Goal: Transaction & Acquisition: Obtain resource

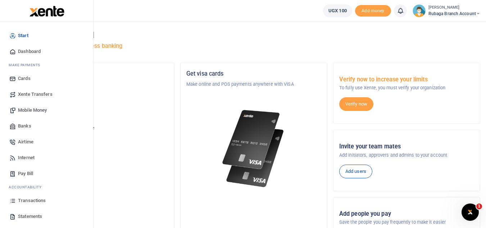
click at [39, 200] on span "Transactions" at bounding box center [32, 200] width 28 height 7
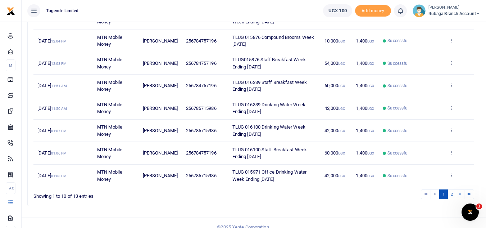
scroll to position [180, 0]
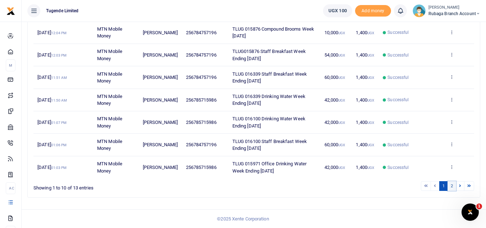
click at [451, 186] on link "2" at bounding box center [451, 186] width 9 height 10
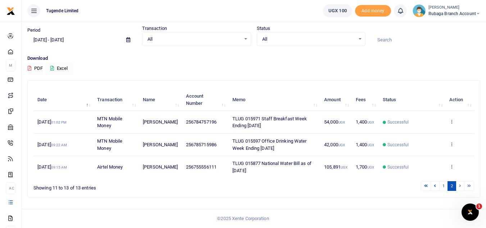
scroll to position [23, 0]
click at [128, 42] on span at bounding box center [128, 40] width 16 height 12
click at [128, 40] on icon at bounding box center [128, 39] width 4 height 5
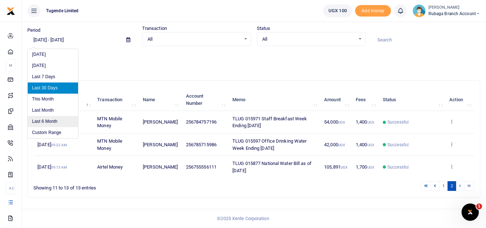
click at [58, 119] on li "Last 6 Month" at bounding box center [53, 121] width 50 height 11
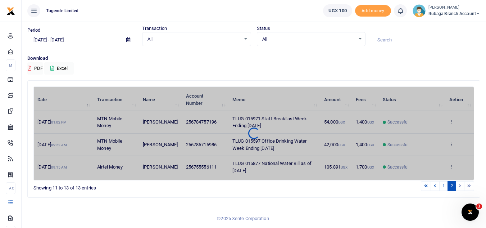
type input "03/05/2025 - 09/05/2025"
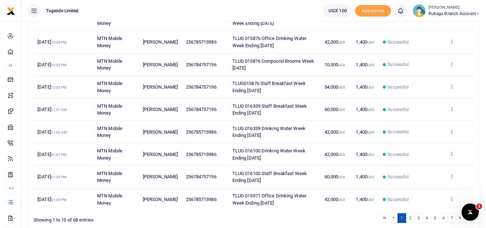
scroll to position [180, 0]
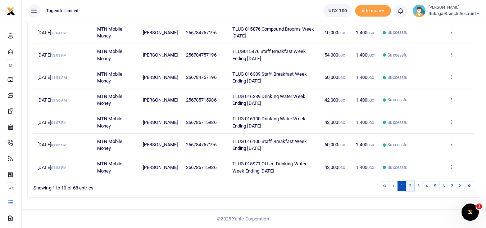
click at [408, 187] on link "2" at bounding box center [409, 186] width 9 height 10
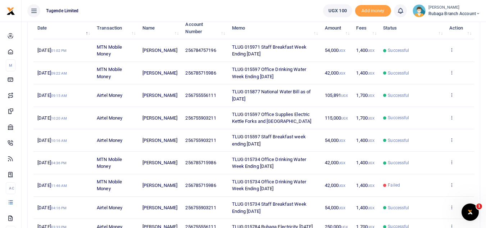
scroll to position [96, 0]
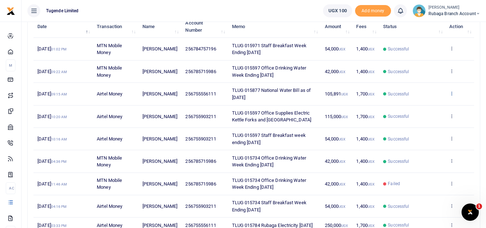
click at [450, 94] on icon at bounding box center [451, 93] width 5 height 5
click at [428, 106] on link "View details" at bounding box center [424, 105] width 57 height 10
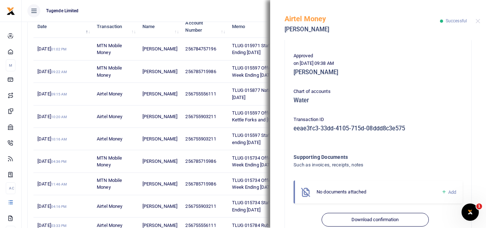
scroll to position [183, 0]
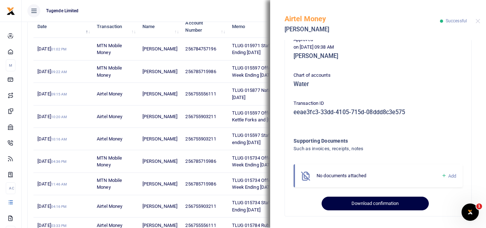
click at [372, 201] on button "Download confirmation" at bounding box center [374, 203] width 107 height 14
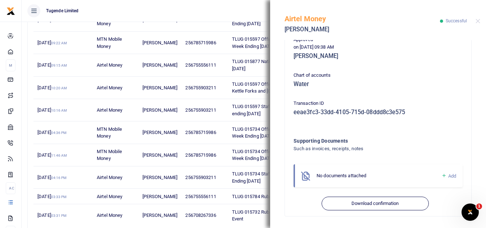
scroll to position [125, 0]
click at [476, 22] on button "Close" at bounding box center [477, 21] width 5 height 5
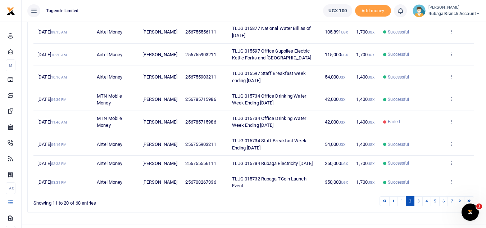
scroll to position [161, 0]
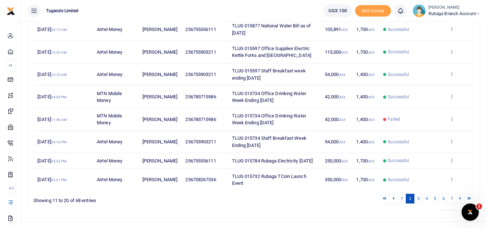
click at [451, 162] on icon at bounding box center [451, 159] width 5 height 5
click at [427, 171] on link "View details" at bounding box center [424, 175] width 57 height 10
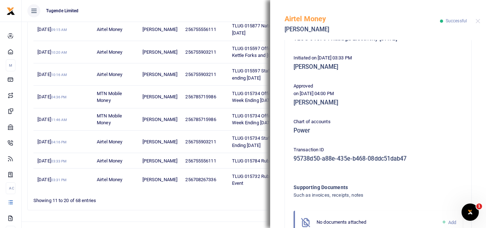
scroll to position [183, 0]
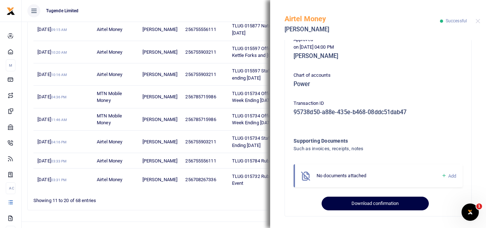
click at [365, 205] on button "Download confirmation" at bounding box center [374, 203] width 107 height 14
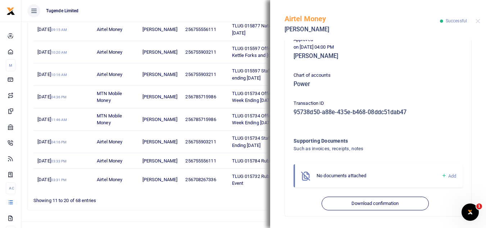
click at [479, 24] on div "Airtel Money James Batte Successful" at bounding box center [378, 20] width 216 height 40
click at [477, 22] on button "Close" at bounding box center [477, 21] width 5 height 5
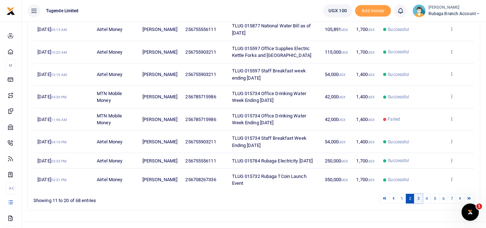
click at [416, 203] on link "3" at bounding box center [418, 198] width 9 height 10
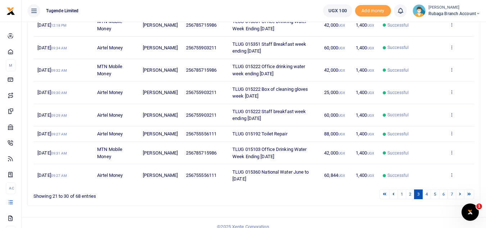
scroll to position [166, 0]
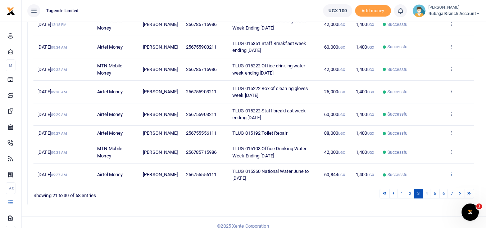
click at [452, 176] on icon at bounding box center [451, 173] width 5 height 5
click at [432, 152] on link "View details" at bounding box center [424, 147] width 57 height 10
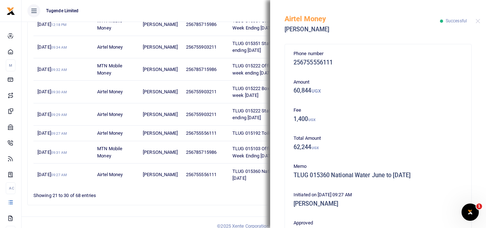
scroll to position [183, 0]
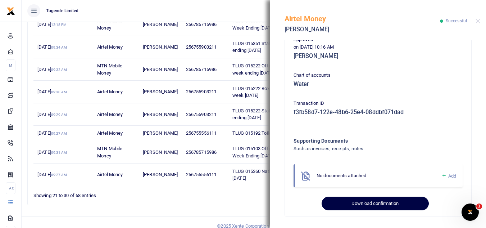
click at [372, 203] on button "Download confirmation" at bounding box center [374, 203] width 107 height 14
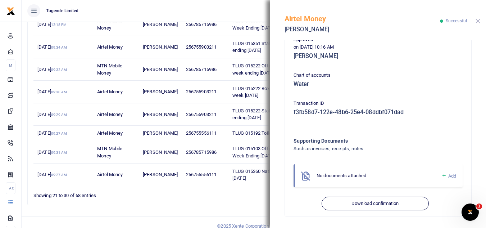
click at [477, 22] on button "Close" at bounding box center [477, 21] width 5 height 5
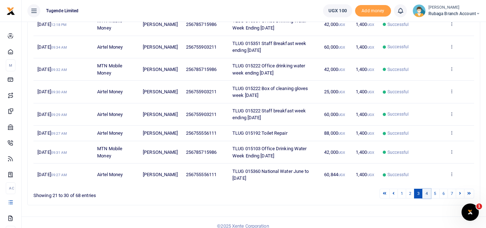
click at [426, 198] on link "4" at bounding box center [426, 193] width 9 height 10
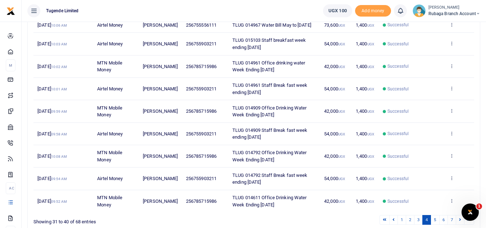
scroll to position [99, 0]
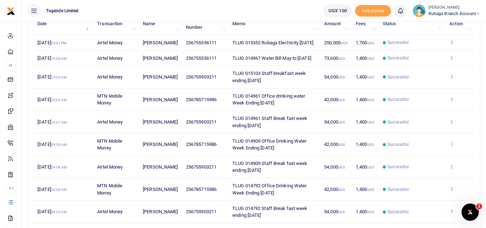
click at [450, 45] on icon at bounding box center [451, 42] width 5 height 5
click at [423, 58] on link "View details" at bounding box center [424, 57] width 57 height 10
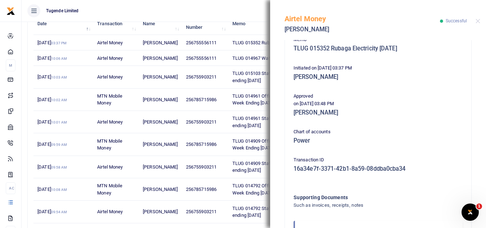
scroll to position [183, 0]
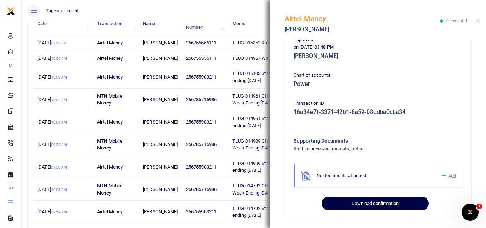
click at [363, 201] on button "Download confirmation" at bounding box center [374, 203] width 107 height 14
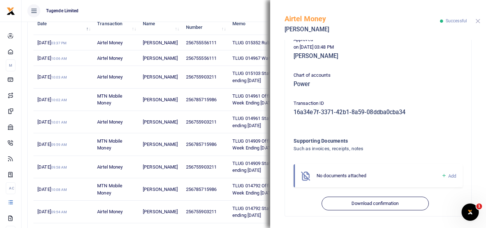
click at [475, 22] on button "Close" at bounding box center [477, 21] width 5 height 5
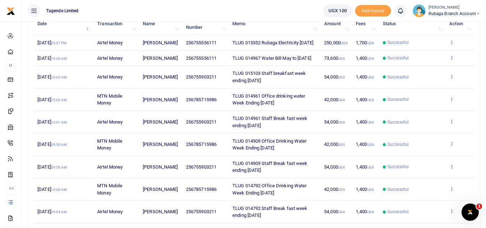
click at [451, 60] on icon at bounding box center [451, 57] width 5 height 5
click at [430, 80] on link "View details" at bounding box center [424, 80] width 57 height 10
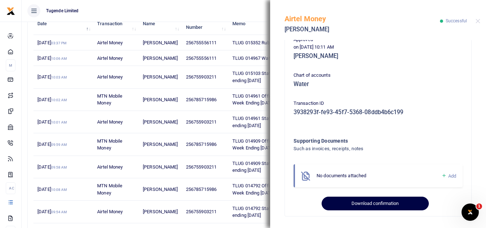
click at [369, 200] on button "Download confirmation" at bounding box center [374, 203] width 107 height 14
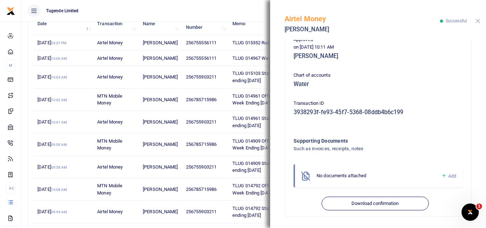
click at [476, 21] on button "Close" at bounding box center [477, 21] width 5 height 5
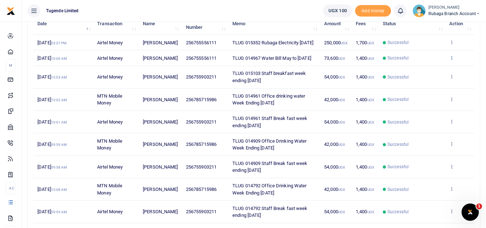
click at [449, 60] on icon at bounding box center [451, 57] width 5 height 5
click at [422, 83] on link "View details" at bounding box center [424, 80] width 57 height 10
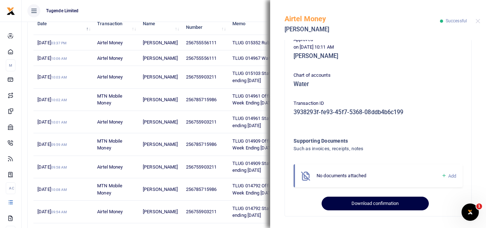
click at [368, 202] on button "Download confirmation" at bounding box center [374, 203] width 107 height 14
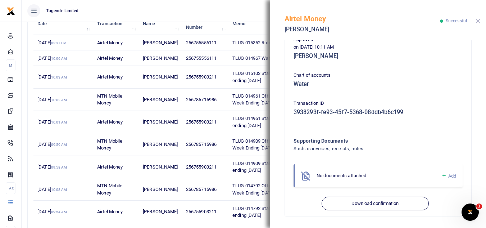
click at [479, 20] on button "Close" at bounding box center [477, 21] width 5 height 5
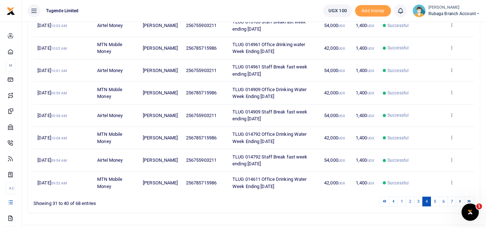
scroll to position [162, 0]
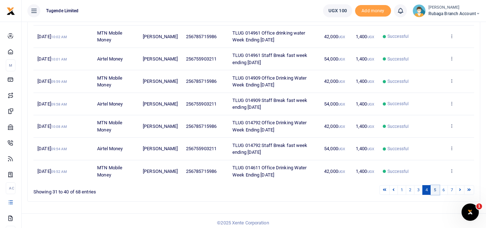
click at [435, 194] on link "5" at bounding box center [434, 190] width 9 height 10
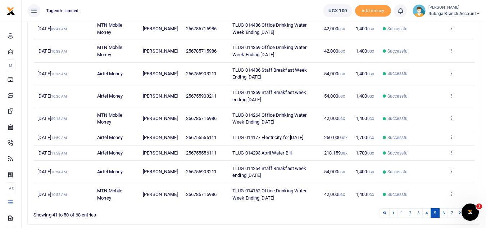
scroll to position [141, 0]
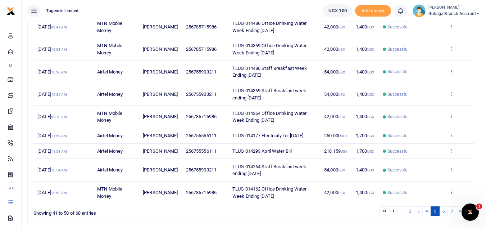
click at [452, 117] on icon at bounding box center [451, 115] width 5 height 5
click at [428, 129] on link "View details" at bounding box center [424, 128] width 57 height 10
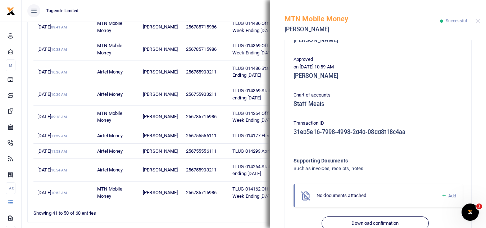
scroll to position [183, 0]
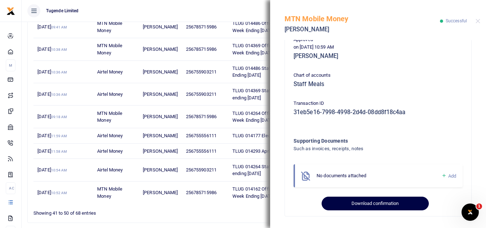
click at [375, 202] on button "Download confirmation" at bounding box center [374, 203] width 107 height 14
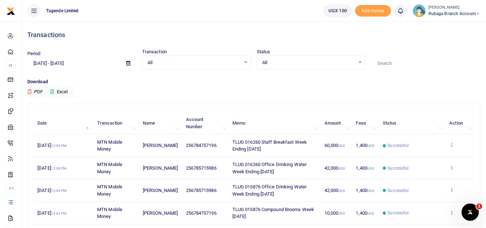
drag, startPoint x: 125, startPoint y: 59, endPoint x: 127, endPoint y: 63, distance: 4.2
click at [127, 63] on span at bounding box center [128, 63] width 16 height 12
click at [127, 63] on icon at bounding box center [128, 63] width 4 height 5
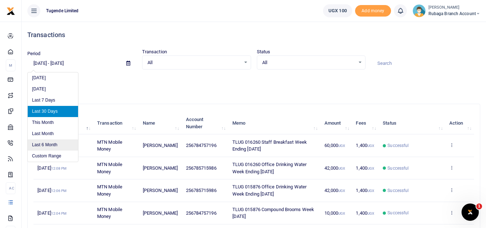
click at [58, 142] on li "Last 6 Month" at bounding box center [53, 144] width 50 height 11
type input "[DATE] - [DATE]"
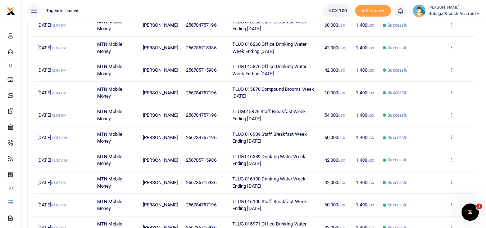
scroll to position [180, 0]
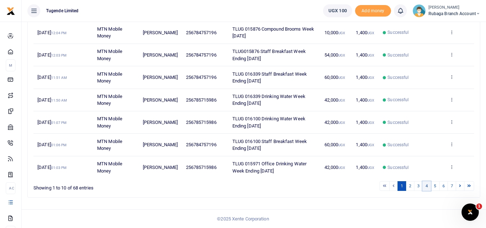
click at [426, 185] on link "4" at bounding box center [426, 186] width 9 height 10
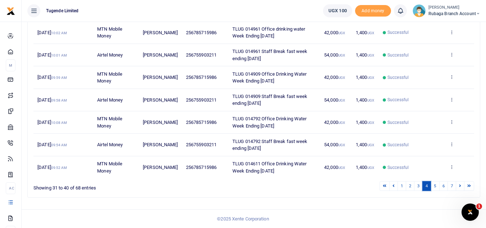
scroll to position [169, 0]
click at [416, 190] on link "3" at bounding box center [418, 186] width 9 height 10
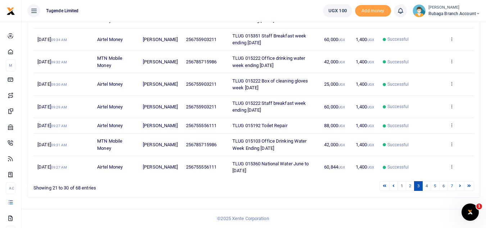
scroll to position [180, 0]
click at [429, 186] on link "4" at bounding box center [426, 186] width 9 height 10
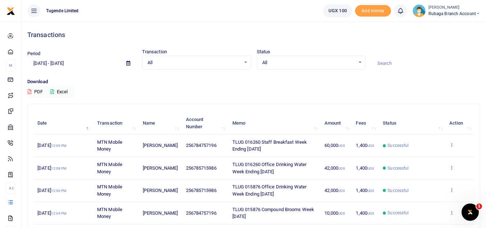
click at [128, 62] on icon at bounding box center [128, 63] width 4 height 5
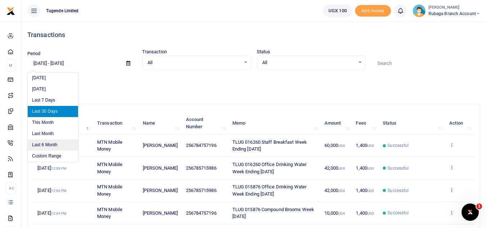
click at [52, 142] on li "Last 6 Month" at bounding box center [53, 144] width 50 height 11
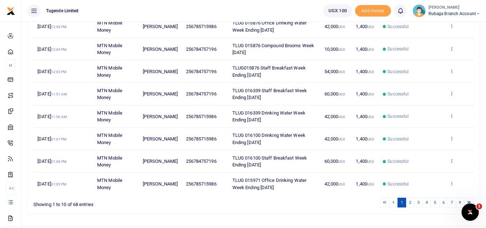
scroll to position [180, 0]
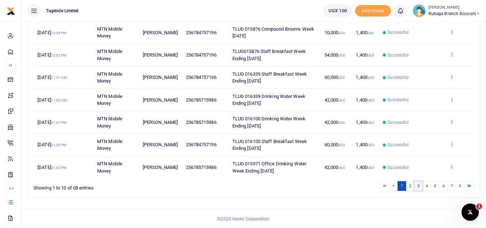
click at [419, 185] on link "3" at bounding box center [418, 186] width 9 height 10
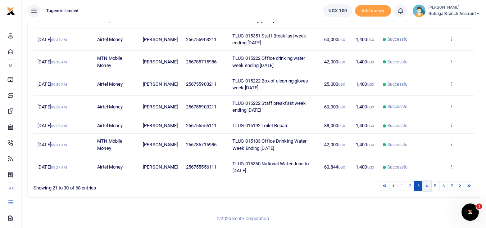
click at [427, 187] on link "4" at bounding box center [426, 186] width 9 height 10
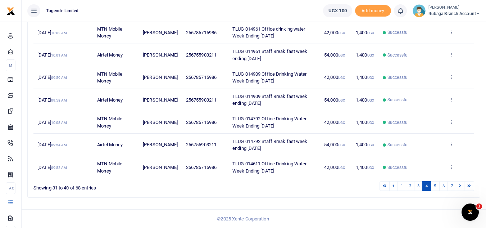
scroll to position [171, 0]
click at [435, 190] on link "5" at bounding box center [434, 186] width 9 height 10
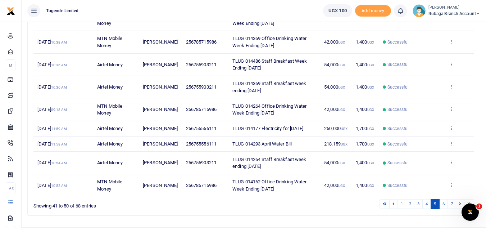
scroll to position [153, 0]
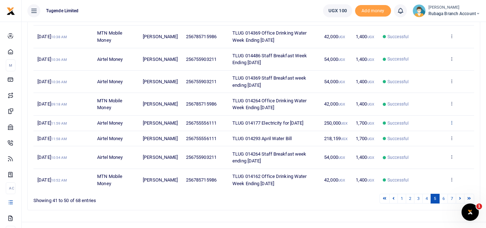
click at [451, 125] on icon at bounding box center [451, 122] width 5 height 5
click at [431, 137] on link "View details" at bounding box center [424, 138] width 57 height 10
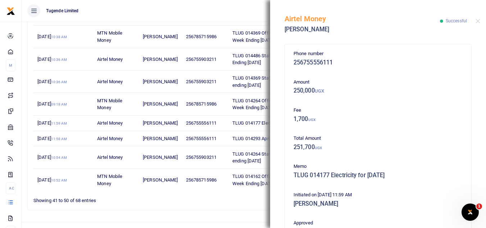
scroll to position [183, 0]
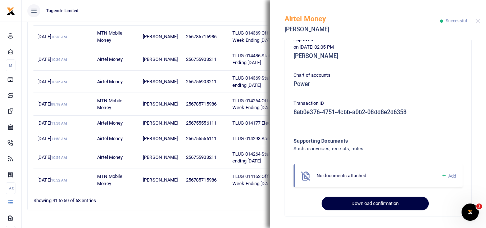
click at [383, 199] on button "Download confirmation" at bounding box center [374, 203] width 107 height 14
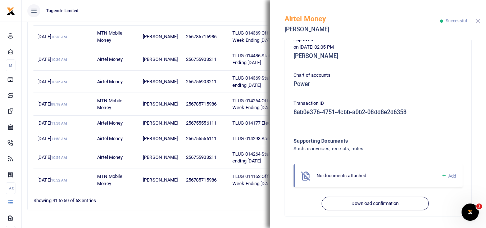
click at [477, 22] on button "Close" at bounding box center [477, 21] width 5 height 5
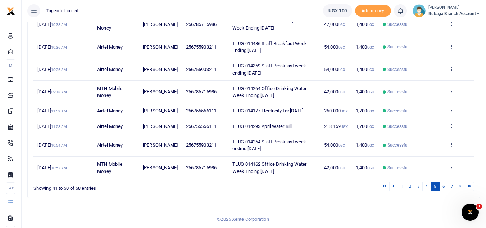
scroll to position [166, 0]
click at [450, 128] on icon at bounding box center [451, 125] width 5 height 5
click at [432, 145] on link "View details" at bounding box center [424, 148] width 57 height 10
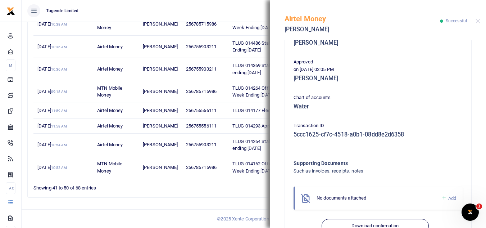
scroll to position [183, 0]
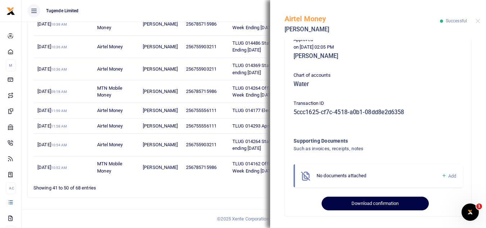
click at [375, 200] on button "Download confirmation" at bounding box center [374, 203] width 107 height 14
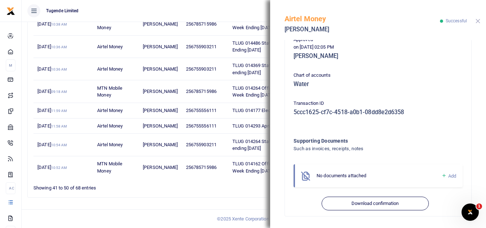
click at [477, 19] on button "Close" at bounding box center [477, 21] width 5 height 5
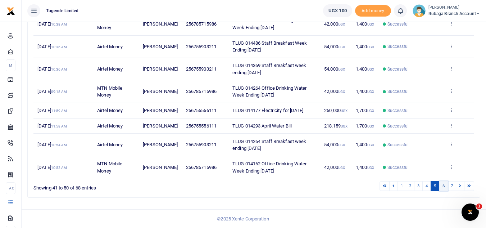
click at [443, 190] on link "6" at bounding box center [443, 186] width 9 height 10
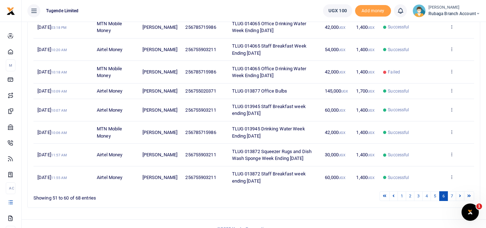
scroll to position [170, 0]
click at [450, 194] on link "7" at bounding box center [451, 195] width 9 height 10
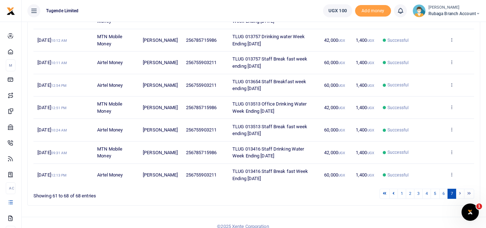
scroll to position [136, 0]
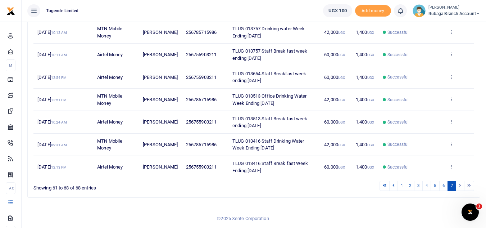
click at [459, 185] on li at bounding box center [460, 185] width 8 height 10
click at [469, 184] on li at bounding box center [469, 185] width 10 height 10
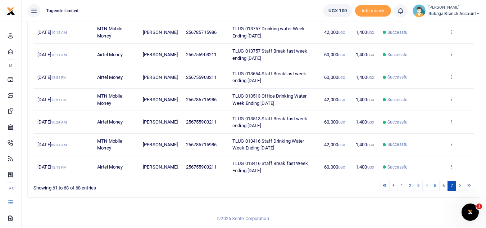
click at [469, 184] on li at bounding box center [469, 185] width 10 height 10
click at [469, 185] on li at bounding box center [469, 185] width 10 height 10
click at [460, 185] on li at bounding box center [460, 185] width 8 height 10
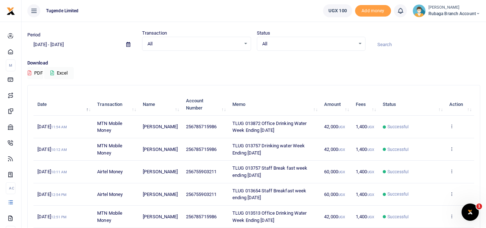
scroll to position [0, 0]
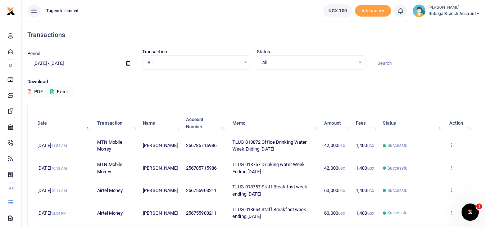
click at [130, 63] on icon at bounding box center [128, 63] width 4 height 5
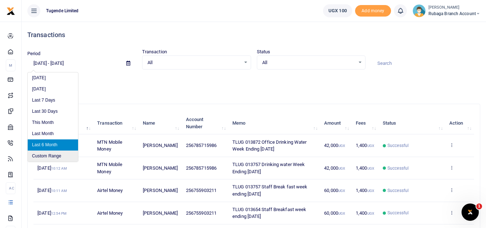
click at [56, 152] on li "Custom Range" at bounding box center [53, 155] width 50 height 11
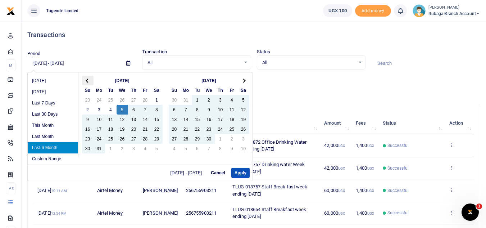
click at [85, 80] on th at bounding box center [88, 80] width 12 height 10
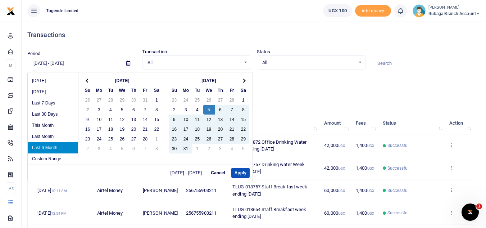
click at [85, 80] on th at bounding box center [88, 80] width 12 height 10
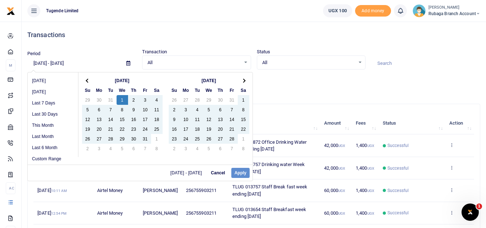
click at [236, 171] on div "03/05/2025 - 09/05/2025 Cancel Apply" at bounding box center [140, 172] width 225 height 16
click at [242, 172] on div "03/05/2025 - 09/05/2025 Cancel Apply" at bounding box center [140, 172] width 225 height 16
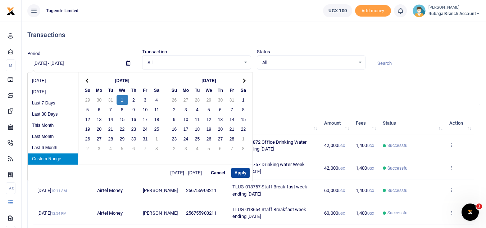
click at [242, 169] on button "Apply" at bounding box center [240, 172] width 18 height 10
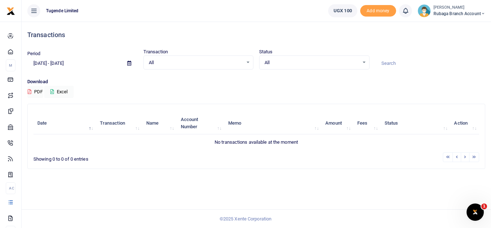
click at [129, 65] on icon at bounding box center [129, 63] width 4 height 5
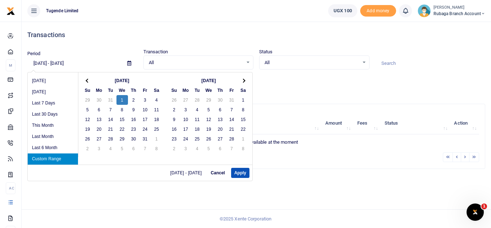
click at [247, 63] on div "All Select an option..." at bounding box center [199, 63] width 110 height 8
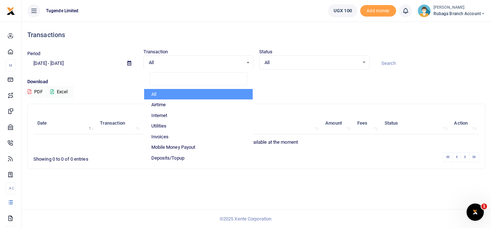
click at [54, 127] on th "Date" at bounding box center [64, 123] width 63 height 22
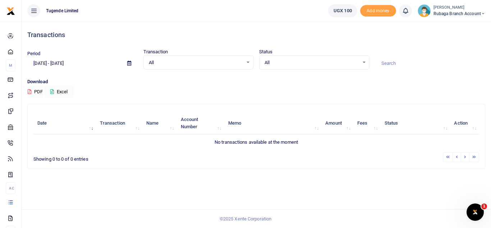
click at [130, 64] on icon at bounding box center [129, 63] width 4 height 5
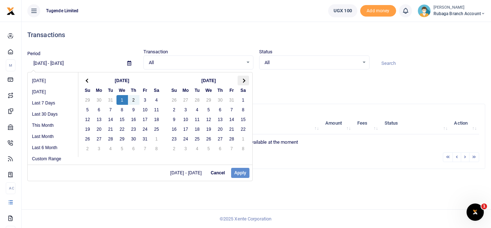
click at [244, 78] on th at bounding box center [244, 80] width 12 height 10
click at [244, 82] on th at bounding box center [244, 80] width 12 height 10
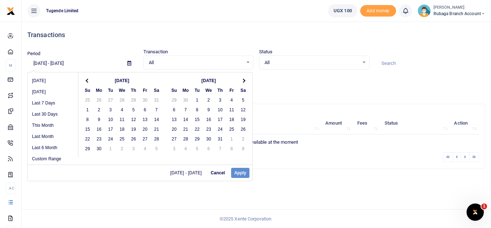
click at [244, 82] on th at bounding box center [244, 80] width 12 height 10
click at [82, 62] on input "01/01/2025 - 01/01/2025" at bounding box center [74, 63] width 94 height 12
click at [88, 61] on input "01/01/2025 - 01/01/2025" at bounding box center [74, 63] width 94 height 12
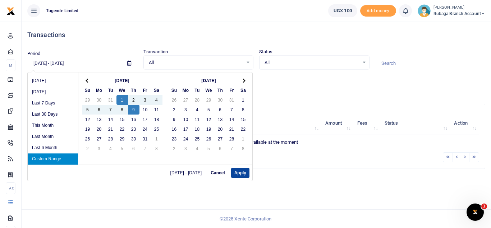
click at [240, 171] on button "Apply" at bounding box center [240, 172] width 18 height 10
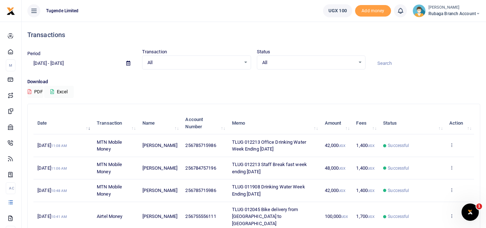
scroll to position [1, 0]
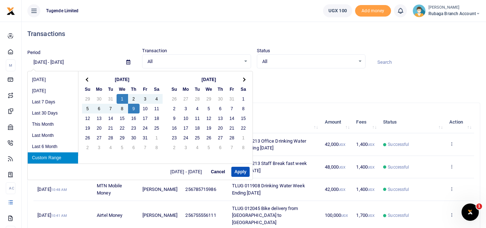
click at [68, 61] on input "01/01/2025 - 01/09/2025" at bounding box center [73, 62] width 93 height 12
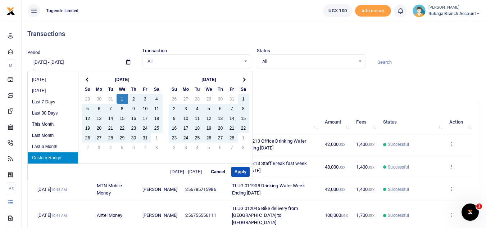
click at [107, 64] on input "01/01/2025 - 05/09/2025" at bounding box center [73, 62] width 93 height 12
type input "01/01/2025 - 05/09/2025"
click at [239, 173] on button "Apply" at bounding box center [240, 171] width 18 height 10
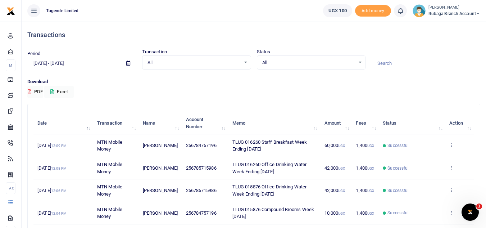
click at [128, 63] on icon at bounding box center [128, 63] width 4 height 5
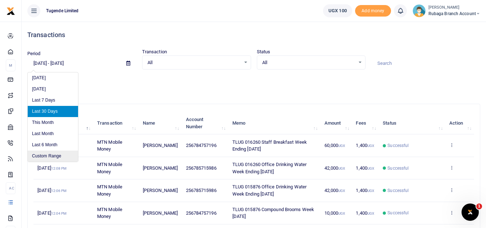
click at [56, 156] on li "Custom Range" at bounding box center [53, 155] width 50 height 11
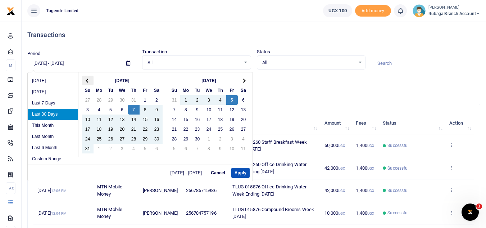
click at [88, 81] on span at bounding box center [88, 80] width 4 height 4
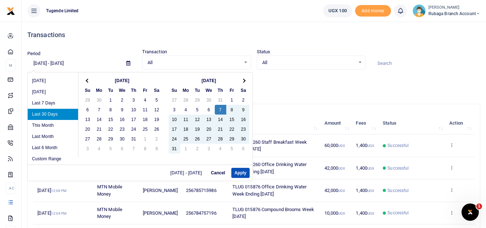
click at [88, 81] on span at bounding box center [88, 80] width 4 height 4
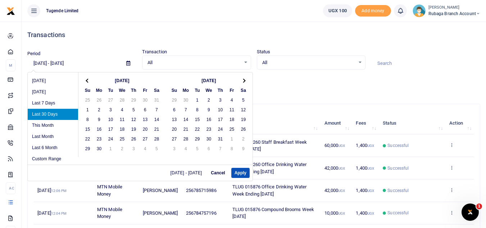
click at [88, 81] on span at bounding box center [88, 80] width 4 height 4
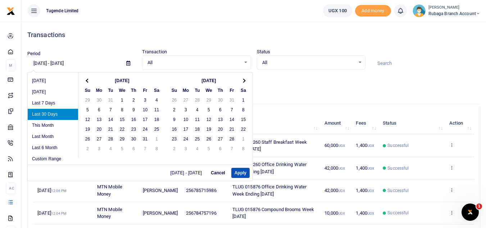
click at [88, 81] on span at bounding box center [88, 80] width 4 height 4
click at [243, 80] on span at bounding box center [243, 80] width 4 height 4
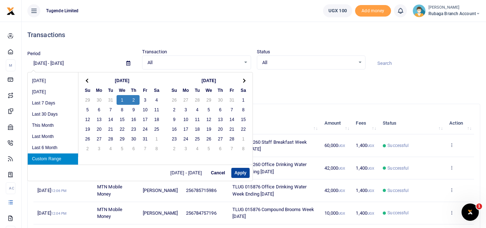
click at [236, 173] on button "Apply" at bounding box center [240, 172] width 18 height 10
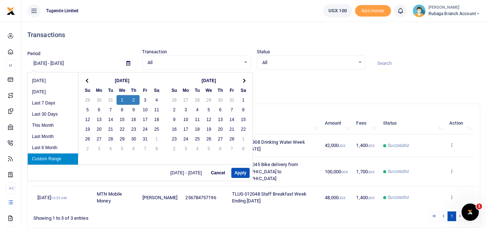
click at [95, 63] on input "01/01/2025 - 01/02/2025" at bounding box center [73, 63] width 93 height 12
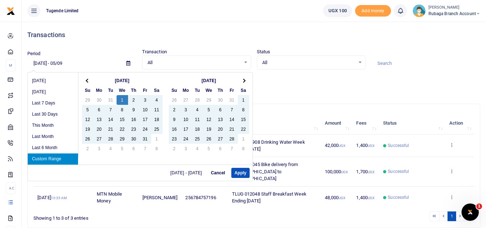
type input "01/01/2025 - 05/09/2025"
click at [240, 172] on button "Apply" at bounding box center [240, 172] width 18 height 10
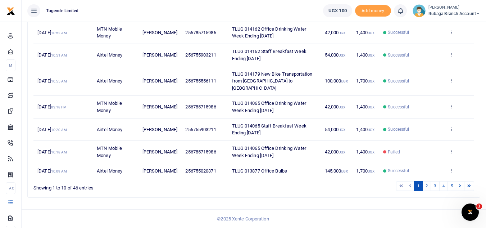
scroll to position [168, 0]
click at [427, 190] on link "2" at bounding box center [426, 186] width 9 height 10
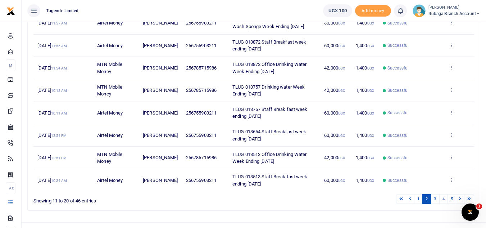
scroll to position [170, 0]
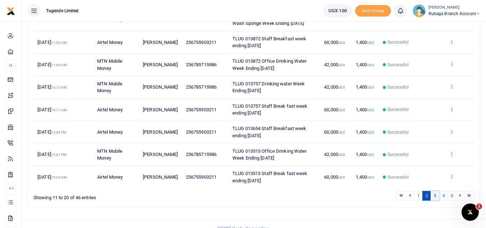
click at [435, 197] on link "3" at bounding box center [434, 195] width 9 height 10
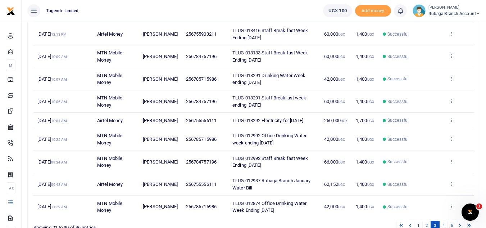
scroll to position [134, 0]
click at [451, 122] on link at bounding box center [451, 119] width 5 height 5
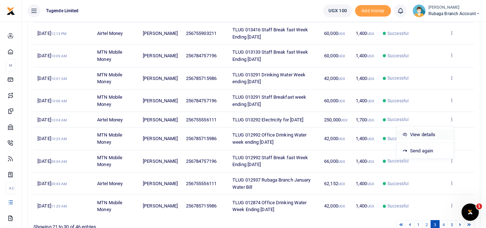
click at [427, 131] on link "View details" at bounding box center [424, 134] width 57 height 10
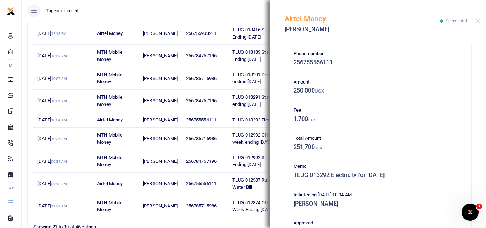
scroll to position [155, 0]
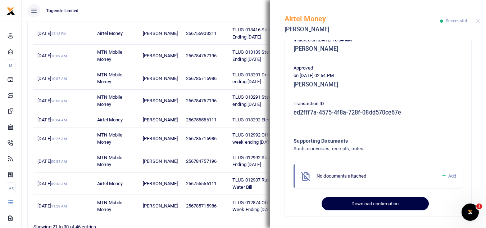
click at [390, 203] on button "Download confirmation" at bounding box center [374, 204] width 107 height 14
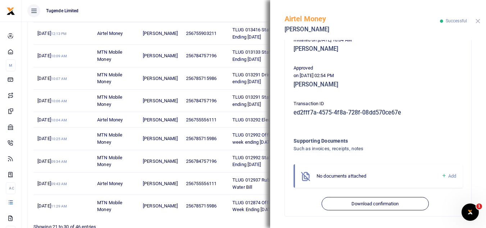
click at [477, 22] on button "Close" at bounding box center [477, 21] width 5 height 5
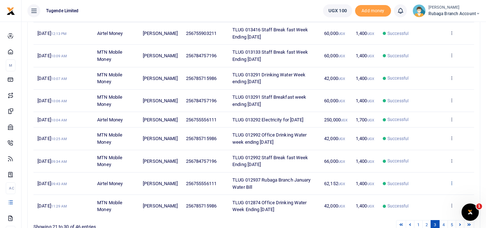
click at [450, 185] on icon at bounding box center [451, 182] width 5 height 5
click at [414, 202] on link "View details" at bounding box center [424, 202] width 57 height 10
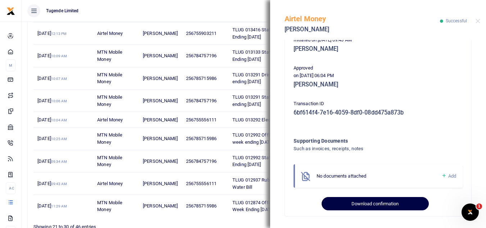
click at [388, 200] on button "Download confirmation" at bounding box center [374, 204] width 107 height 14
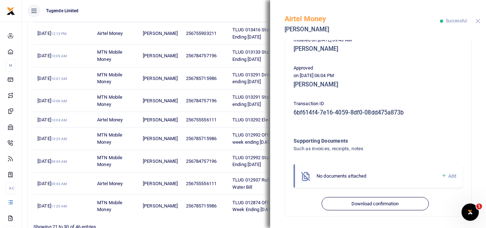
click at [478, 21] on button "Close" at bounding box center [477, 21] width 5 height 5
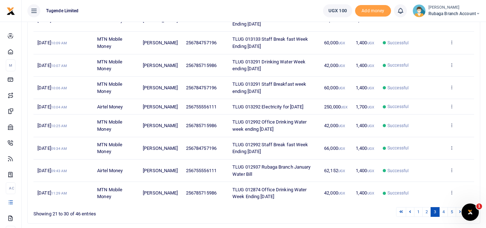
scroll to position [180, 0]
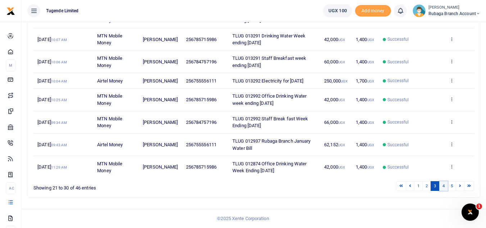
click at [443, 184] on link "4" at bounding box center [443, 186] width 9 height 10
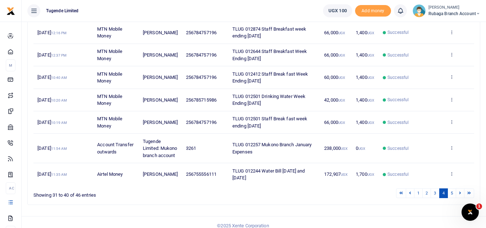
scroll to position [181, 0]
click at [452, 175] on icon at bounding box center [451, 172] width 5 height 5
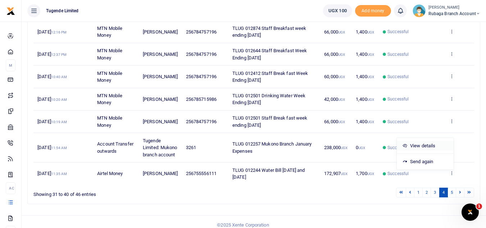
click at [423, 151] on link "View details" at bounding box center [424, 146] width 57 height 10
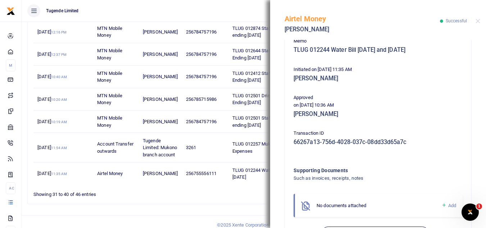
scroll to position [155, 0]
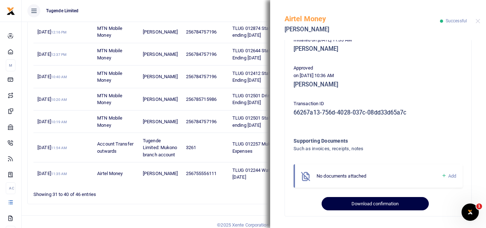
click at [386, 199] on button "Download confirmation" at bounding box center [374, 204] width 107 height 14
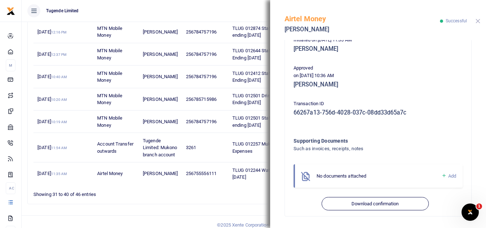
click at [475, 20] on button "Close" at bounding box center [477, 21] width 5 height 5
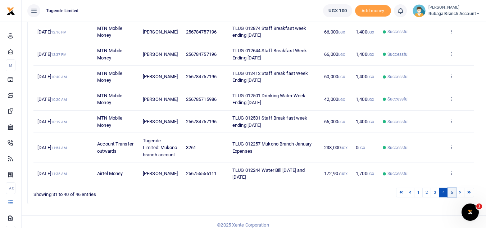
click at [451, 197] on link "5" at bounding box center [451, 192] width 9 height 10
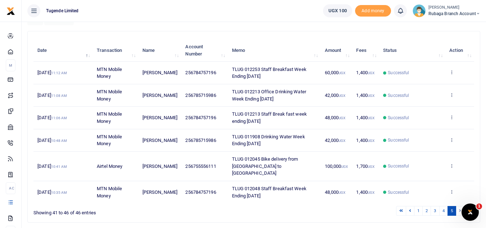
scroll to position [72, 0]
click at [458, 206] on li at bounding box center [460, 211] width 8 height 10
